Goal: Check status

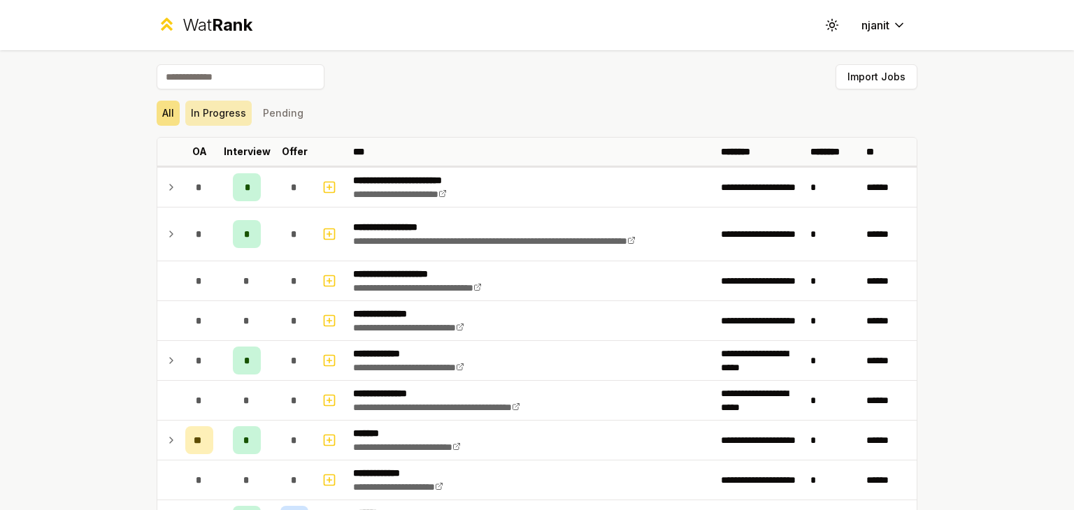
click at [223, 117] on button "In Progress" at bounding box center [218, 113] width 66 height 25
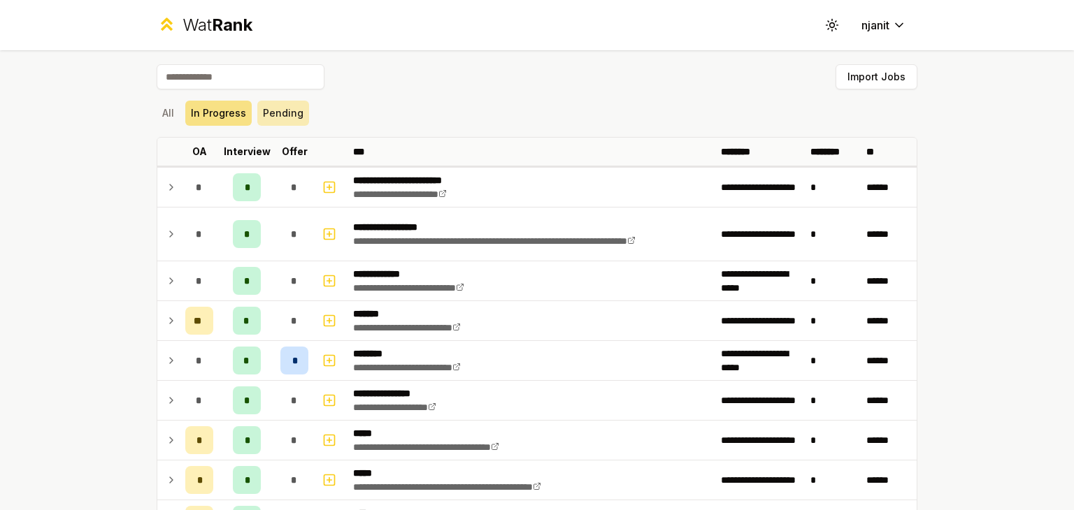
click at [288, 118] on button "Pending" at bounding box center [283, 113] width 52 height 25
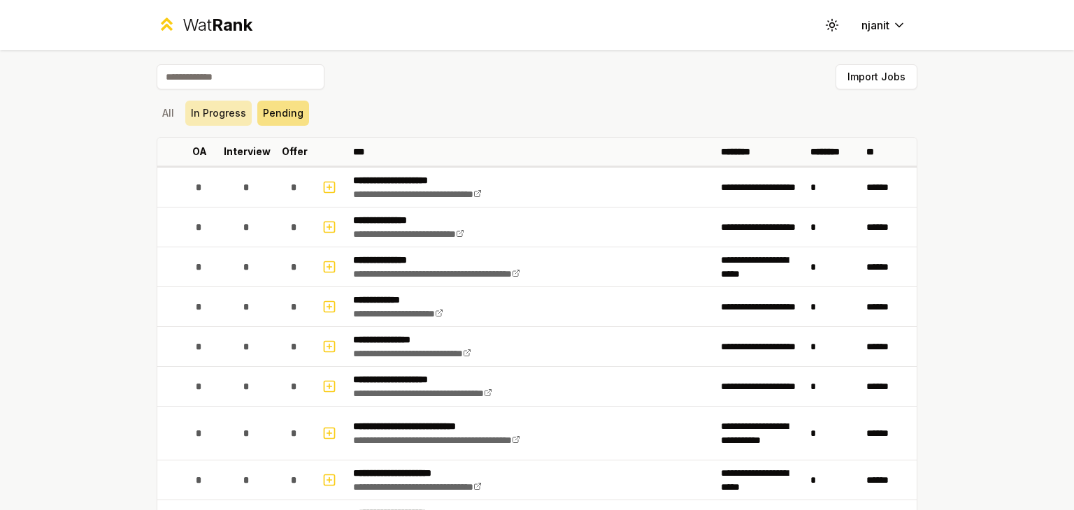
click at [191, 101] on button "In Progress" at bounding box center [218, 113] width 66 height 25
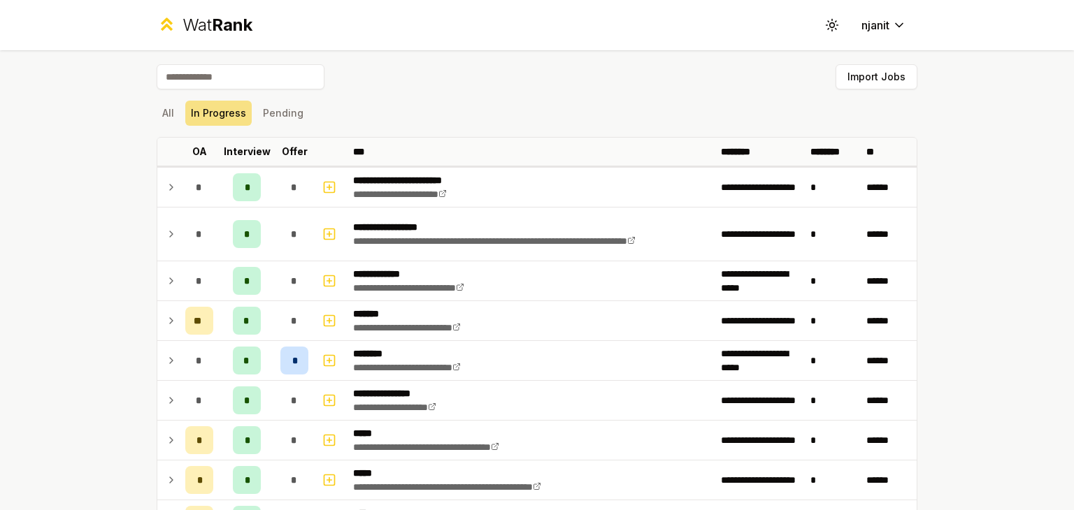
click at [166, 107] on button "All" at bounding box center [168, 113] width 23 height 25
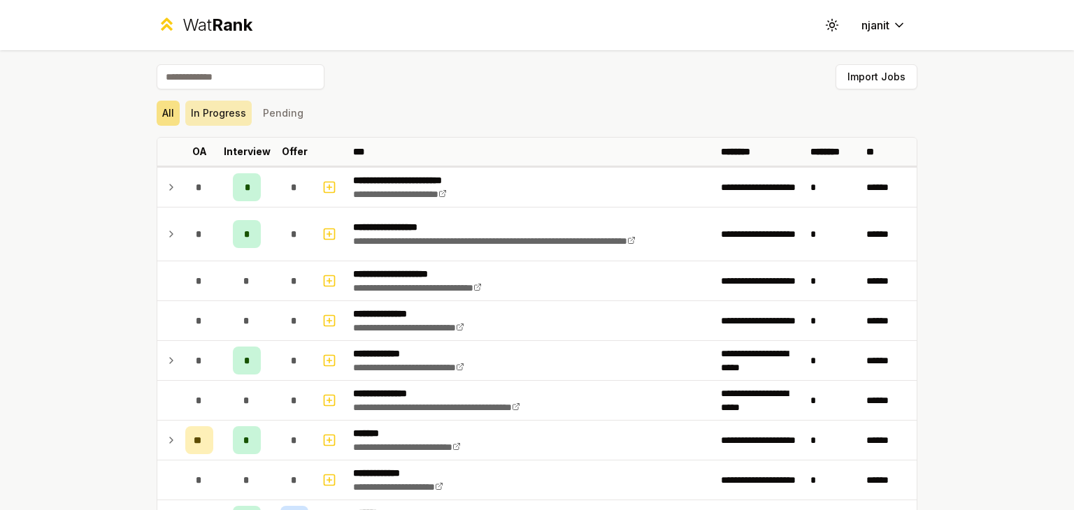
click at [233, 113] on button "In Progress" at bounding box center [218, 113] width 66 height 25
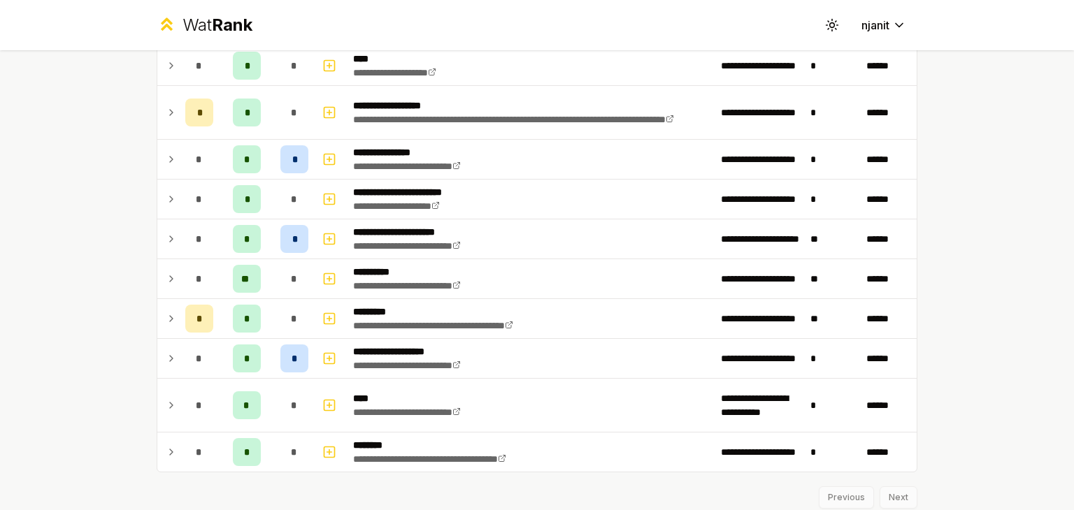
scroll to position [940, 0]
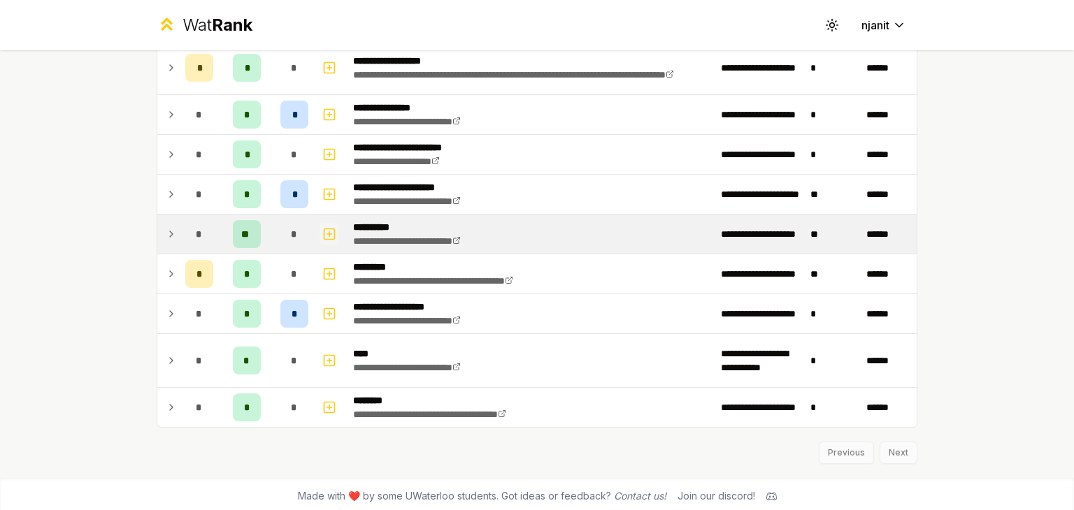
click at [326, 235] on rect "button" at bounding box center [329, 234] width 10 height 10
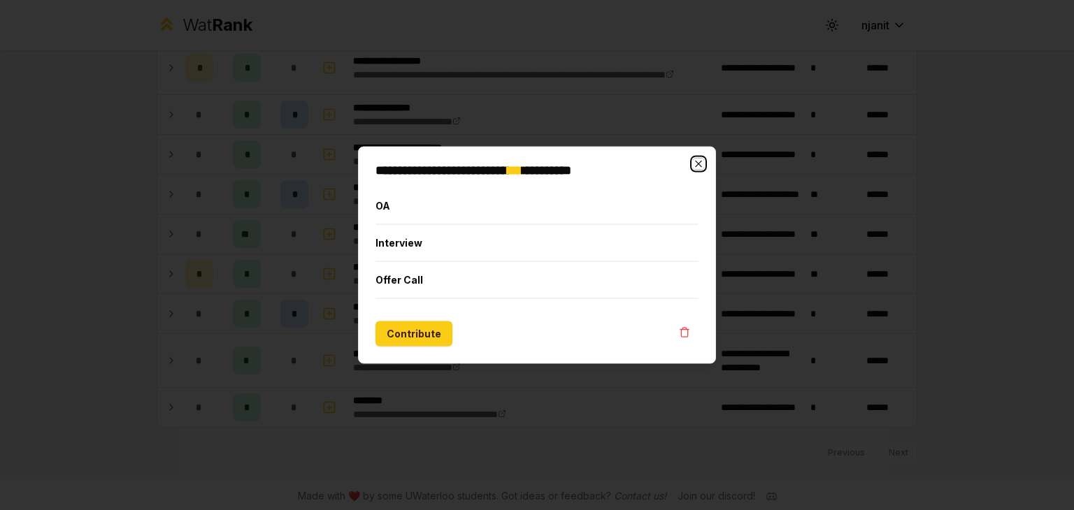
click at [696, 163] on icon "button" at bounding box center [698, 164] width 6 height 6
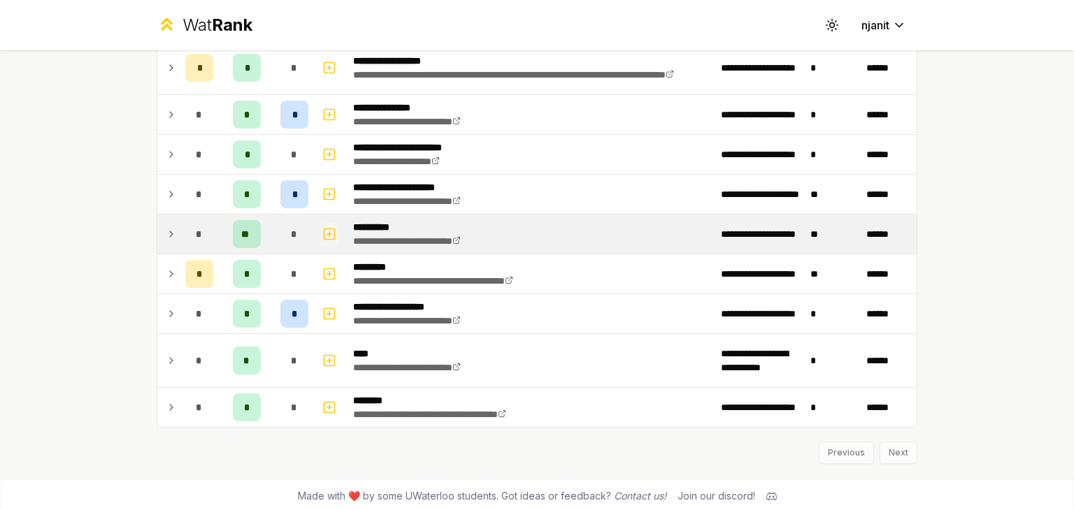
click at [322, 233] on icon "button" at bounding box center [329, 234] width 14 height 17
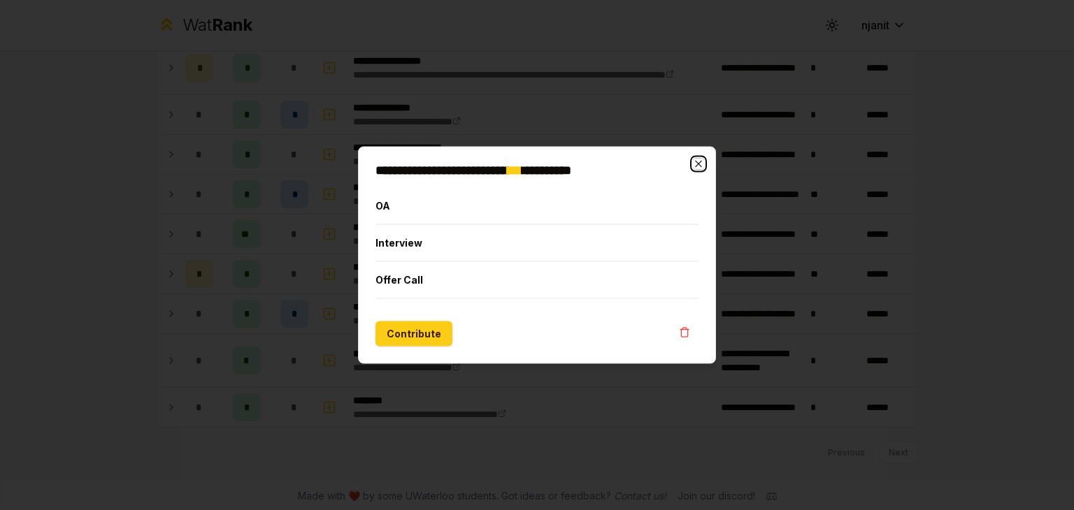
click at [697, 159] on icon "button" at bounding box center [698, 164] width 11 height 11
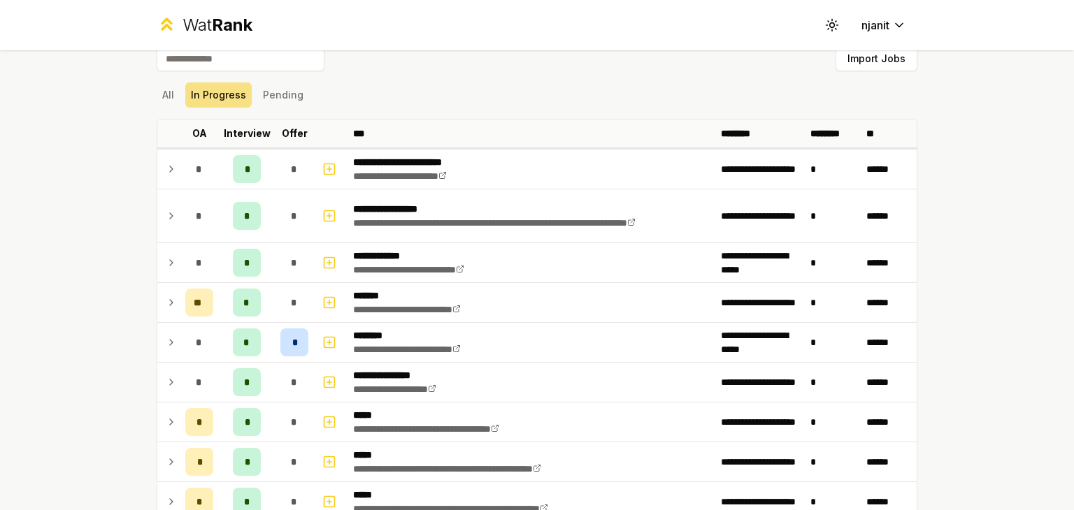
scroll to position [0, 0]
